Goal: Transaction & Acquisition: Purchase product/service

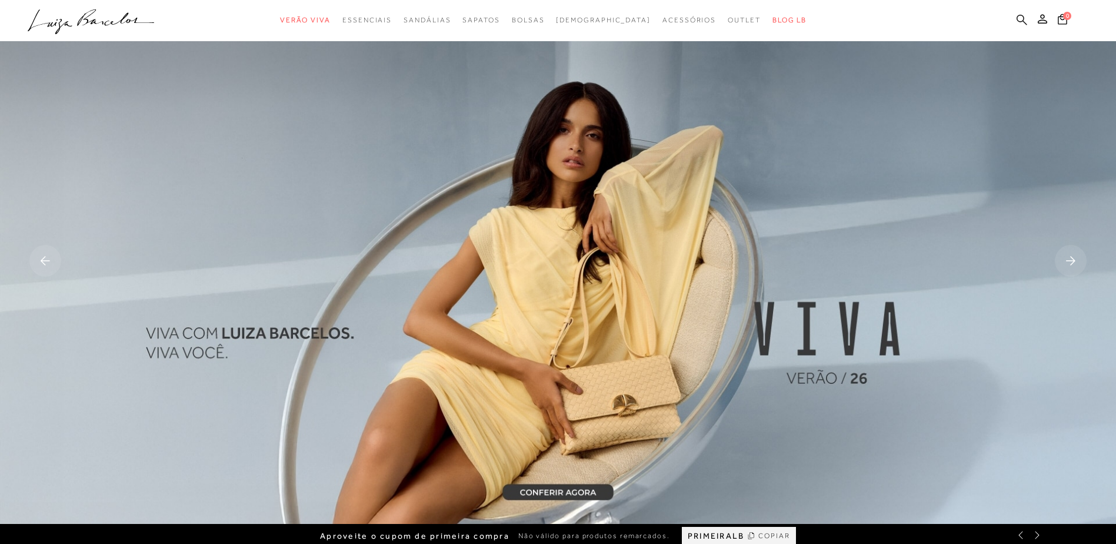
click at [1024, 23] on icon at bounding box center [1022, 19] width 11 height 11
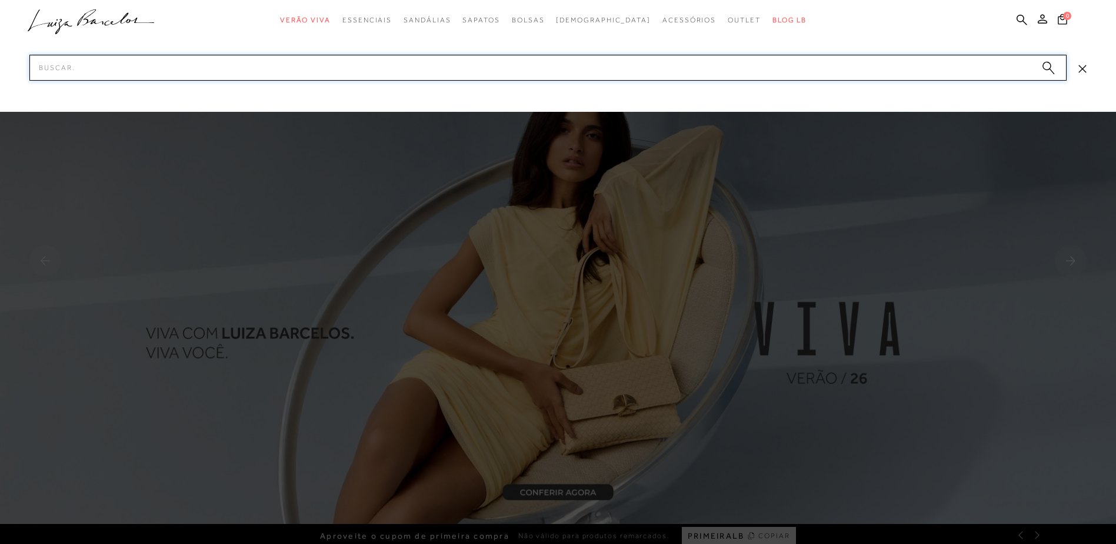
click at [981, 68] on input "Pesquisar" at bounding box center [547, 68] width 1037 height 26
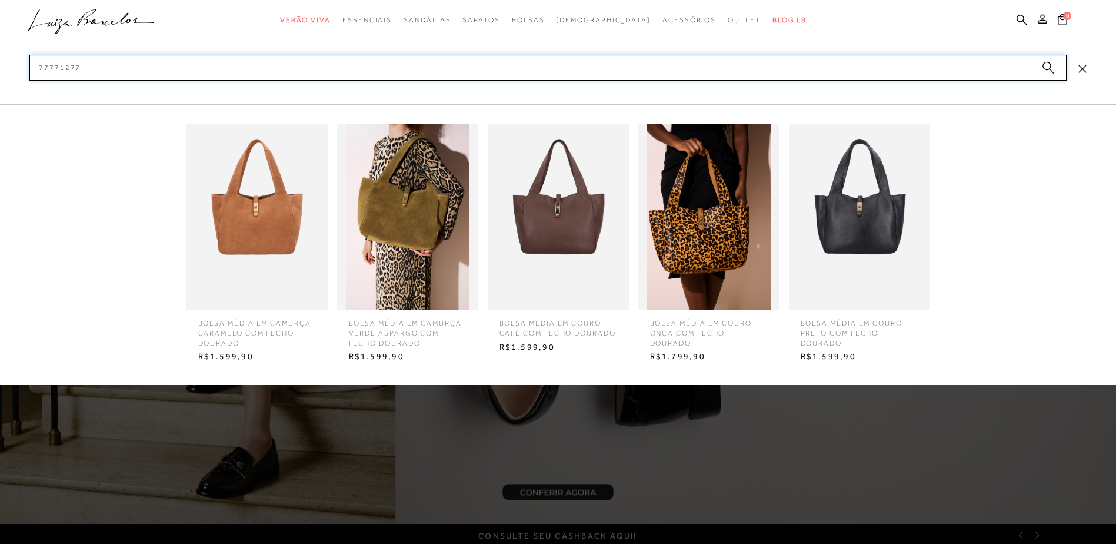
type input "77771277"
click at [865, 212] on img at bounding box center [859, 216] width 141 height 185
